Goal: Task Accomplishment & Management: Manage account settings

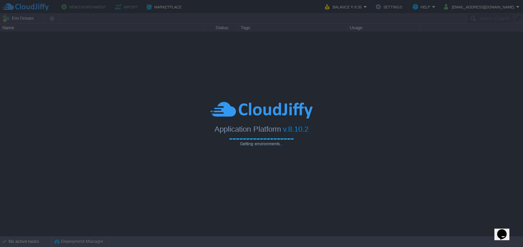
type input "Search (Cmd+F)"
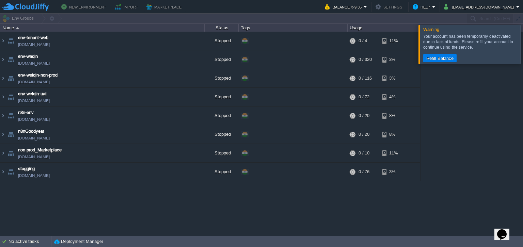
click at [523, 45] on div at bounding box center [531, 44] width 0 height 39
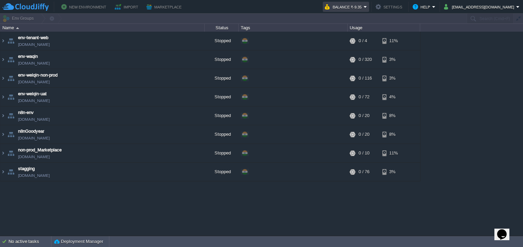
click at [367, 7] on em "Balance ₹-9.35" at bounding box center [346, 7] width 42 height 8
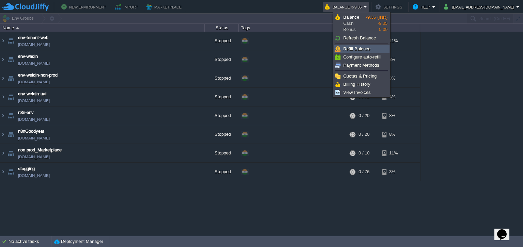
click at [363, 48] on span "Refill Balance" at bounding box center [356, 48] width 27 height 5
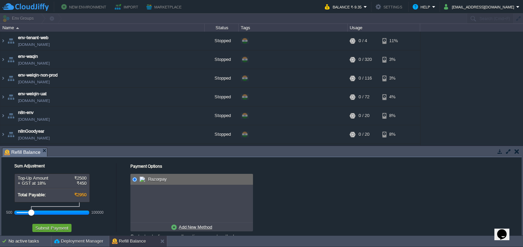
click at [31, 213] on div at bounding box center [31, 213] width 6 height 6
drag, startPoint x: 51, startPoint y: 229, endPoint x: 121, endPoint y: 200, distance: 76.2
click at [121, 200] on div "Sum Adjustment Top-Up Amount ₹2500 + GST at 18% ₹450 Total Payable: ₹2950 500 1…" at bounding box center [260, 201] width 518 height 89
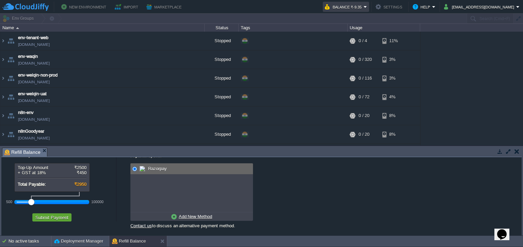
click at [367, 6] on em "Balance ₹-9.35" at bounding box center [346, 7] width 42 height 8
click at [58, 219] on button "Submit Payment" at bounding box center [51, 218] width 37 height 6
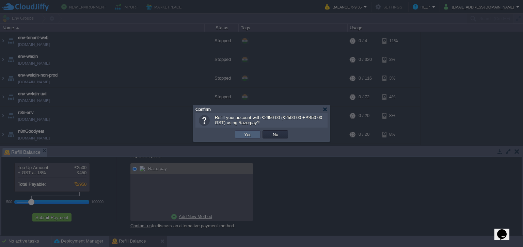
click at [244, 137] on button "Yes" at bounding box center [248, 135] width 12 height 6
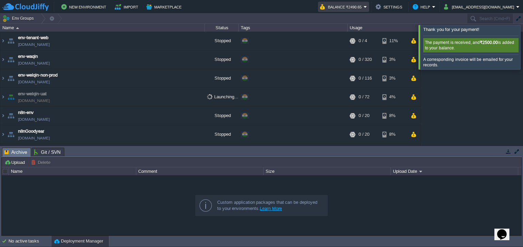
click at [367, 8] on em "Balance ₹2490.65" at bounding box center [343, 7] width 47 height 8
click at [309, 10] on td "New Environment Import Marketplace" at bounding box center [157, 7] width 310 height 10
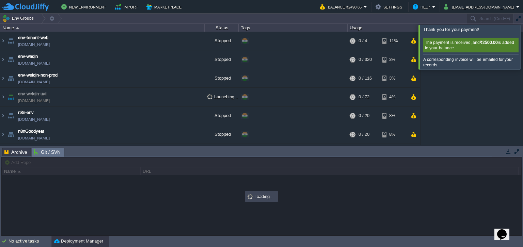
click at [56, 154] on span "Git / SVN" at bounding box center [47, 152] width 27 height 9
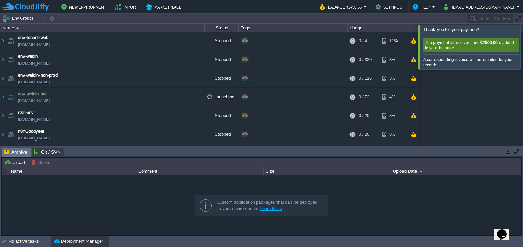
click at [22, 151] on span "Archive" at bounding box center [15, 152] width 23 height 9
click at [301, 7] on td "New Environment Import Marketplace" at bounding box center [157, 7] width 310 height 10
click at [312, 5] on td "New Environment Import Marketplace" at bounding box center [157, 7] width 310 height 10
